Goal: Ask a question: Seek information or help from site administrators or community

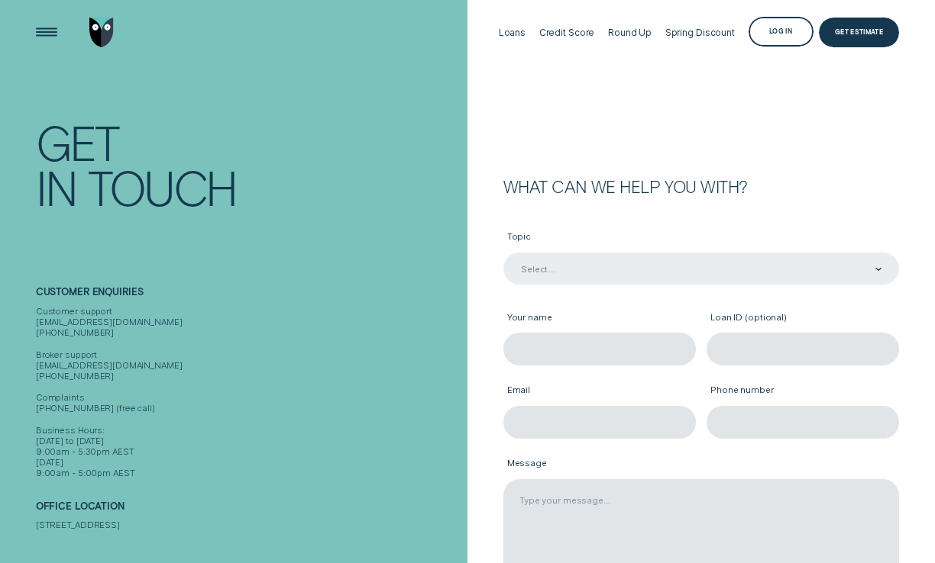
click at [553, 268] on div "Select..." at bounding box center [700, 269] width 362 height 12
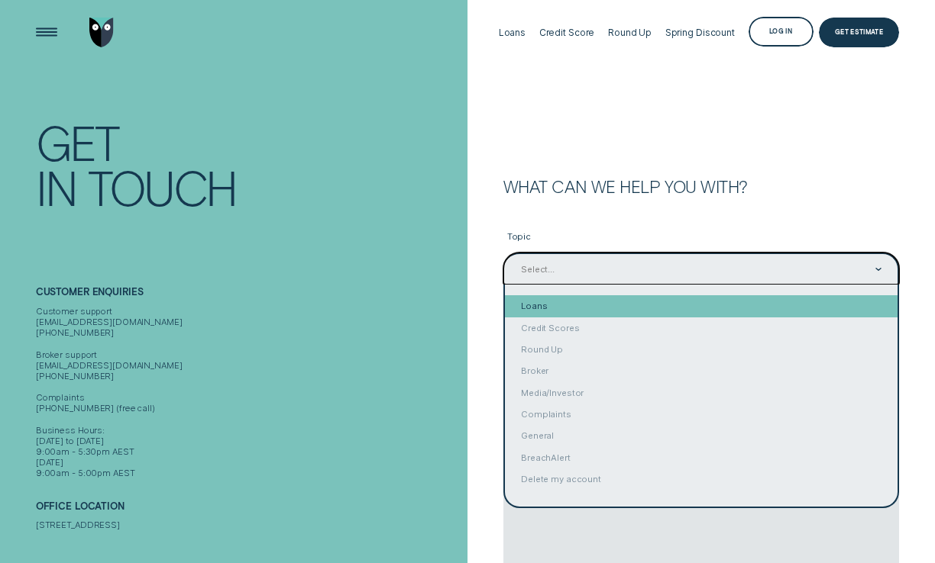
click at [550, 312] on div "Loans" at bounding box center [701, 305] width 393 height 21
type input "Loans"
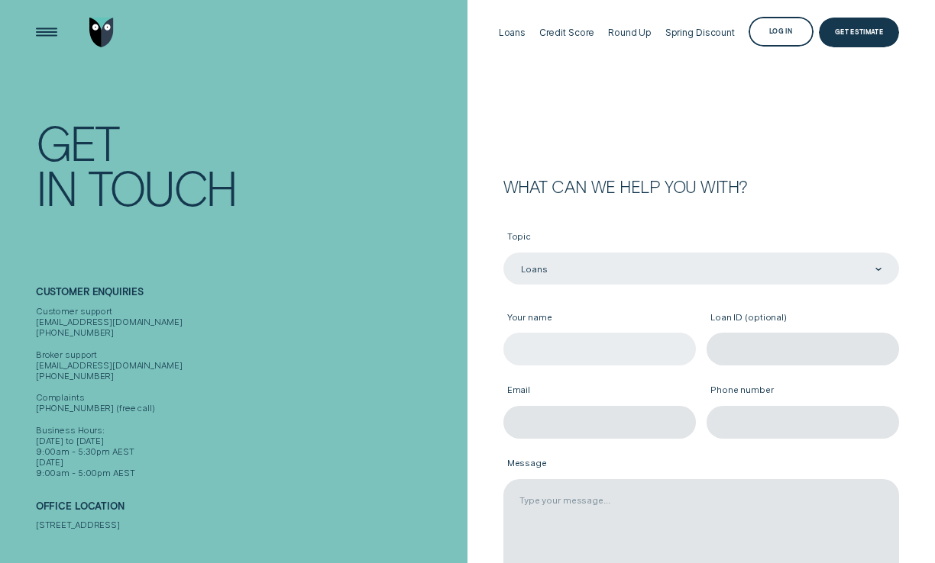
click at [590, 358] on input "Your name" at bounding box center [599, 349] width 192 height 32
type input "[PERSON_NAME]"
type input "[EMAIL_ADDRESS][PERSON_NAME][DOMAIN_NAME]"
type input "0459405223"
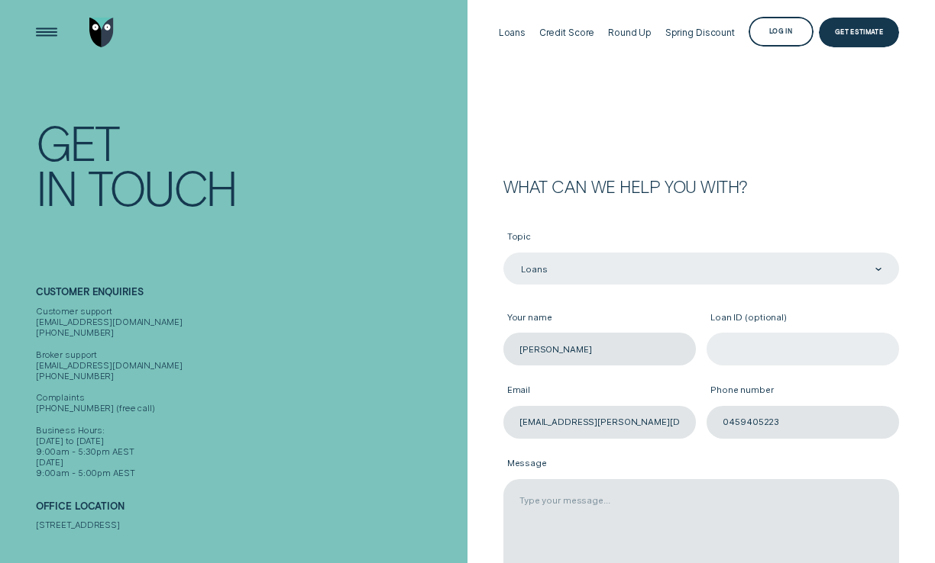
click at [743, 351] on input "Loan ID (optional)" at bounding box center [802, 349] width 192 height 32
paste input "938969"
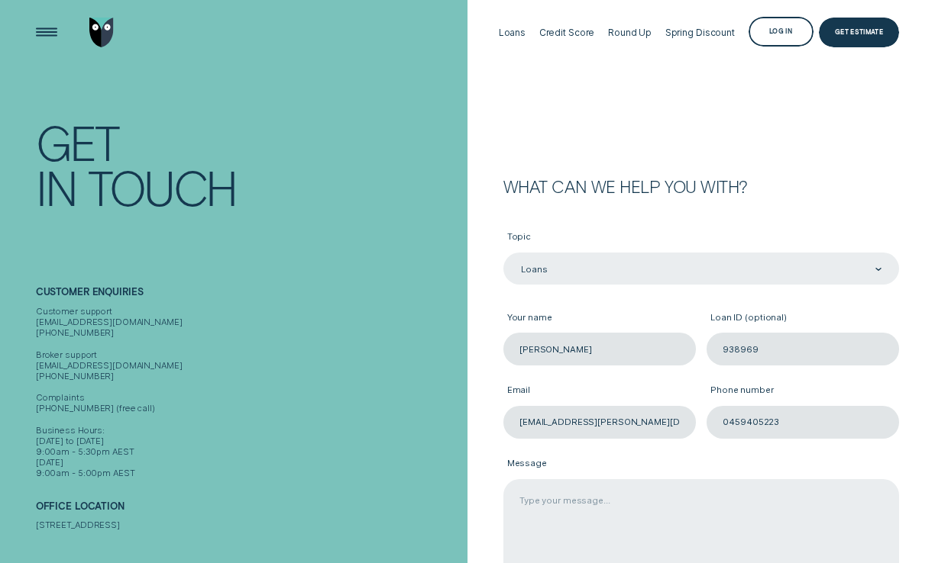
type input "938969"
click at [546, 514] on textarea "Message" at bounding box center [701, 531] width 396 height 104
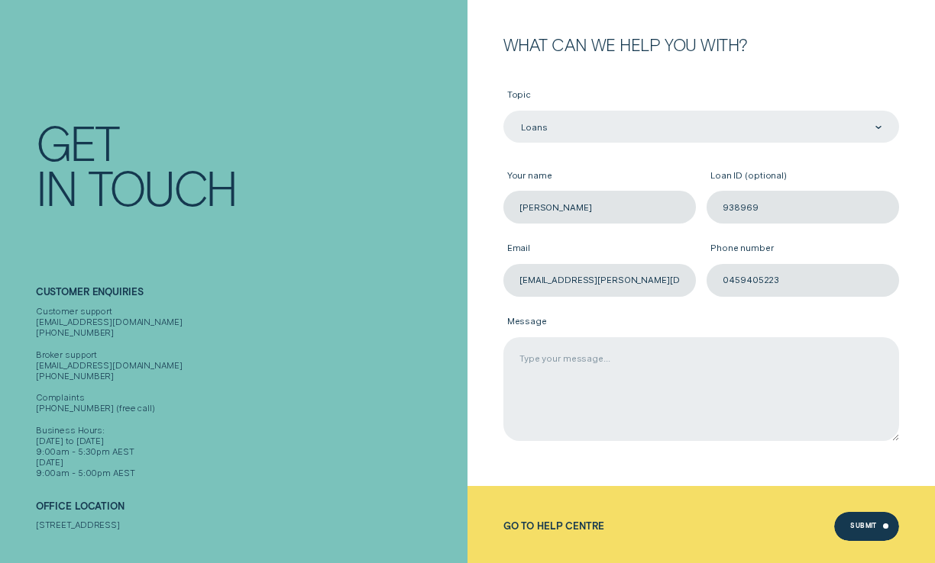
scroll to position [150, 0]
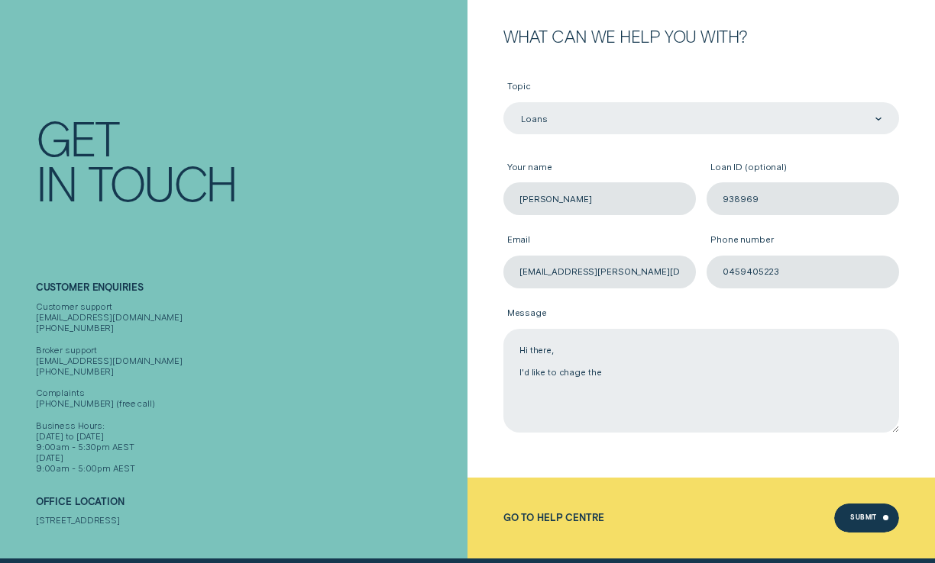
click at [573, 374] on textarea "Hi there, I'd like to chage the" at bounding box center [701, 381] width 396 height 104
click at [618, 375] on textarea "Hi there, I'd like to change the" at bounding box center [701, 381] width 396 height 104
click at [701, 373] on textarea "Hi there, I'd like to change the date for the direct debit to" at bounding box center [701, 381] width 396 height 104
click at [718, 374] on textarea "Hi there, I'd like to change the date for the direct debit of #$377.77 to" at bounding box center [701, 381] width 396 height 104
click at [767, 378] on textarea "Hi there, I'd like to change the date for the direct debit of $377.77 to" at bounding box center [701, 381] width 396 height 104
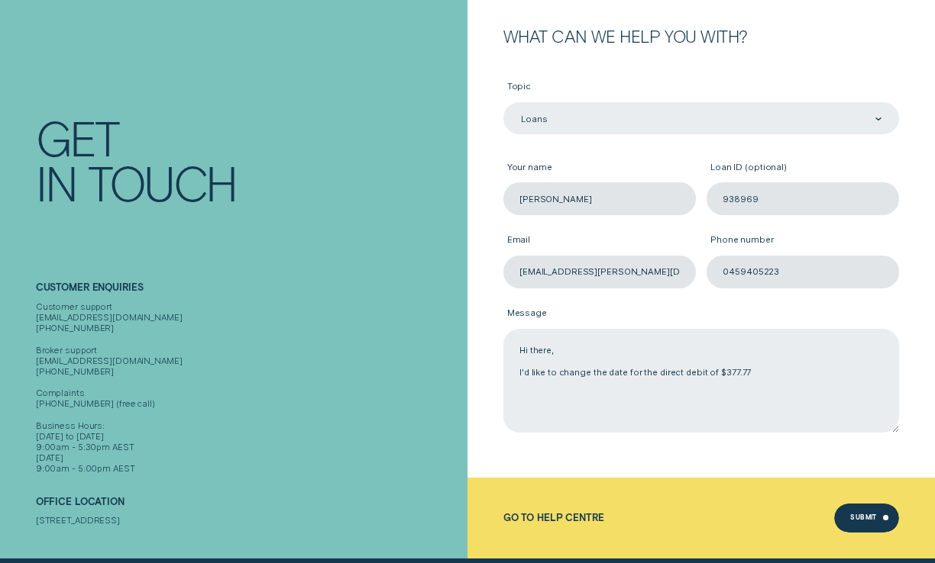
click at [622, 375] on textarea "Hi there, I'd like to change the date for the direct debit of $377.77" at bounding box center [701, 381] width 396 height 104
click at [821, 370] on textarea "Hi there, I'd like to change the date ([DATE]) for the direct debit of $377.77" at bounding box center [701, 381] width 396 height 104
click at [812, 373] on textarea "Hi there, I'd like to change the date ([DATE]) for the direct debit of $377.77 …" at bounding box center [701, 381] width 396 height 104
click at [836, 386] on textarea "Hi there, I'd like to change the date ([DATE]) for the direct debit of $377.77 …" at bounding box center [701, 381] width 396 height 104
click at [659, 386] on textarea "Hi there, I'd like to change the date ([DATE]) for the direct debit of $377.77 …" at bounding box center [701, 381] width 396 height 104
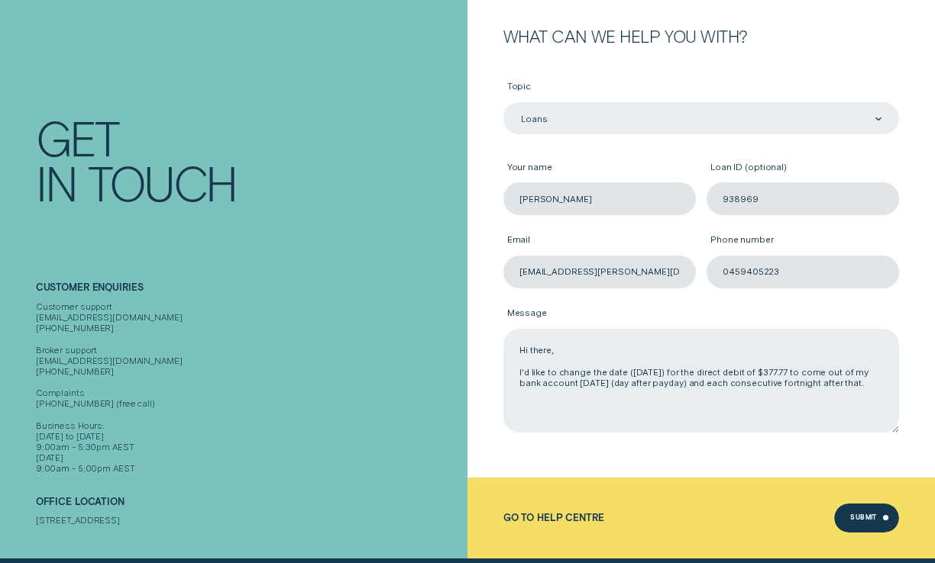
click at [548, 402] on textarea "Hi there, I'd like to change the date ([DATE]) for the direct debit of $377.77 …" at bounding box center [701, 381] width 396 height 104
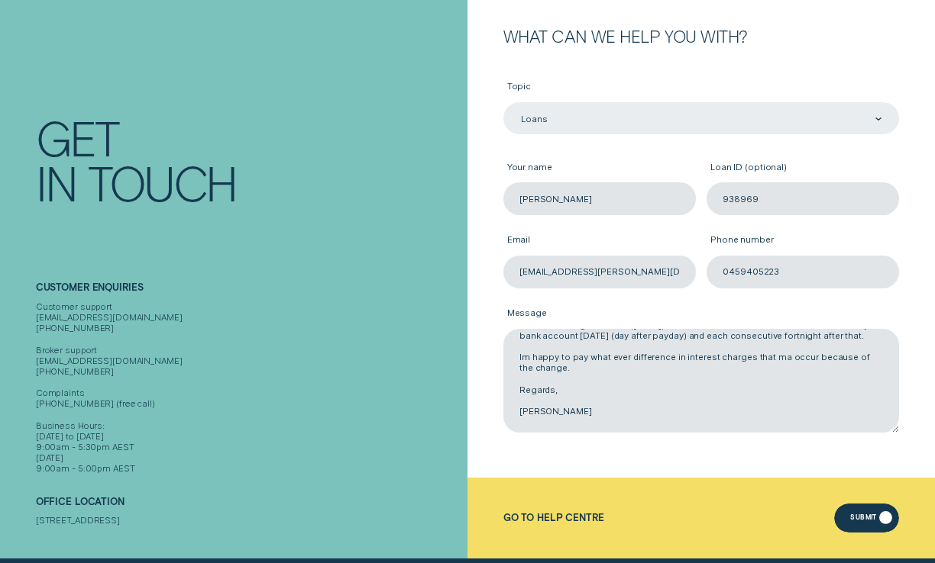
type textarea "Hi there, I'd like to change the date ([DATE]) for the direct debit of $377.77 …"
click at [851, 515] on div "Submit" at bounding box center [866, 518] width 65 height 29
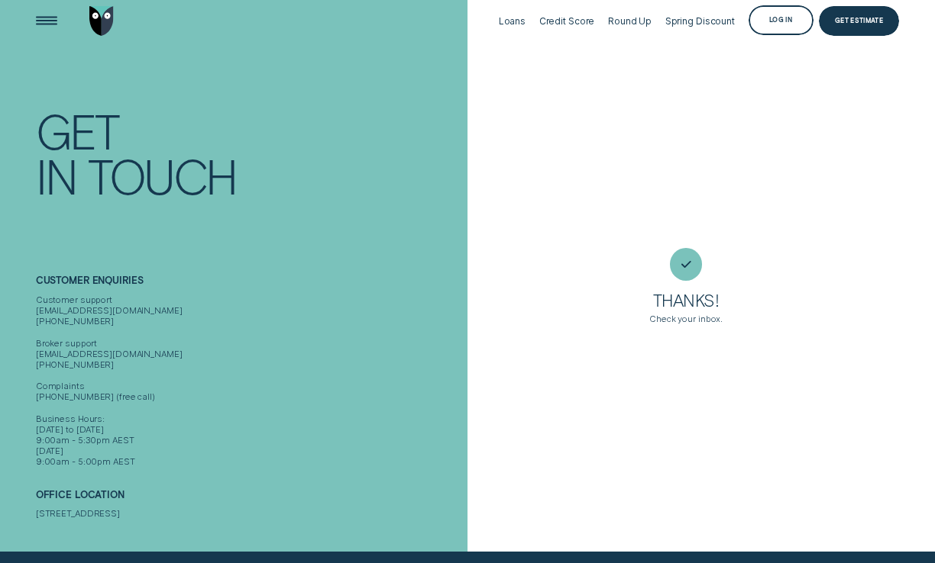
scroll to position [0, 0]
